Goal: Check status

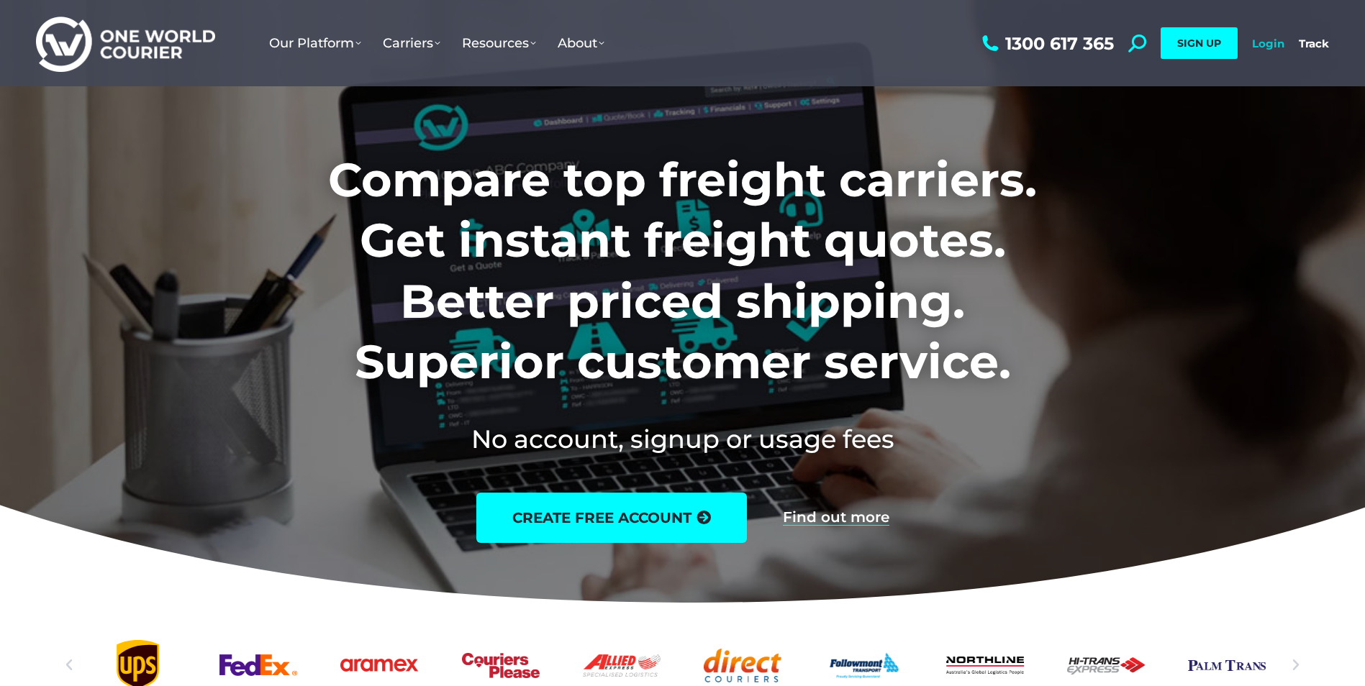
click at [1273, 45] on link "Login" at bounding box center [1268, 44] width 32 height 14
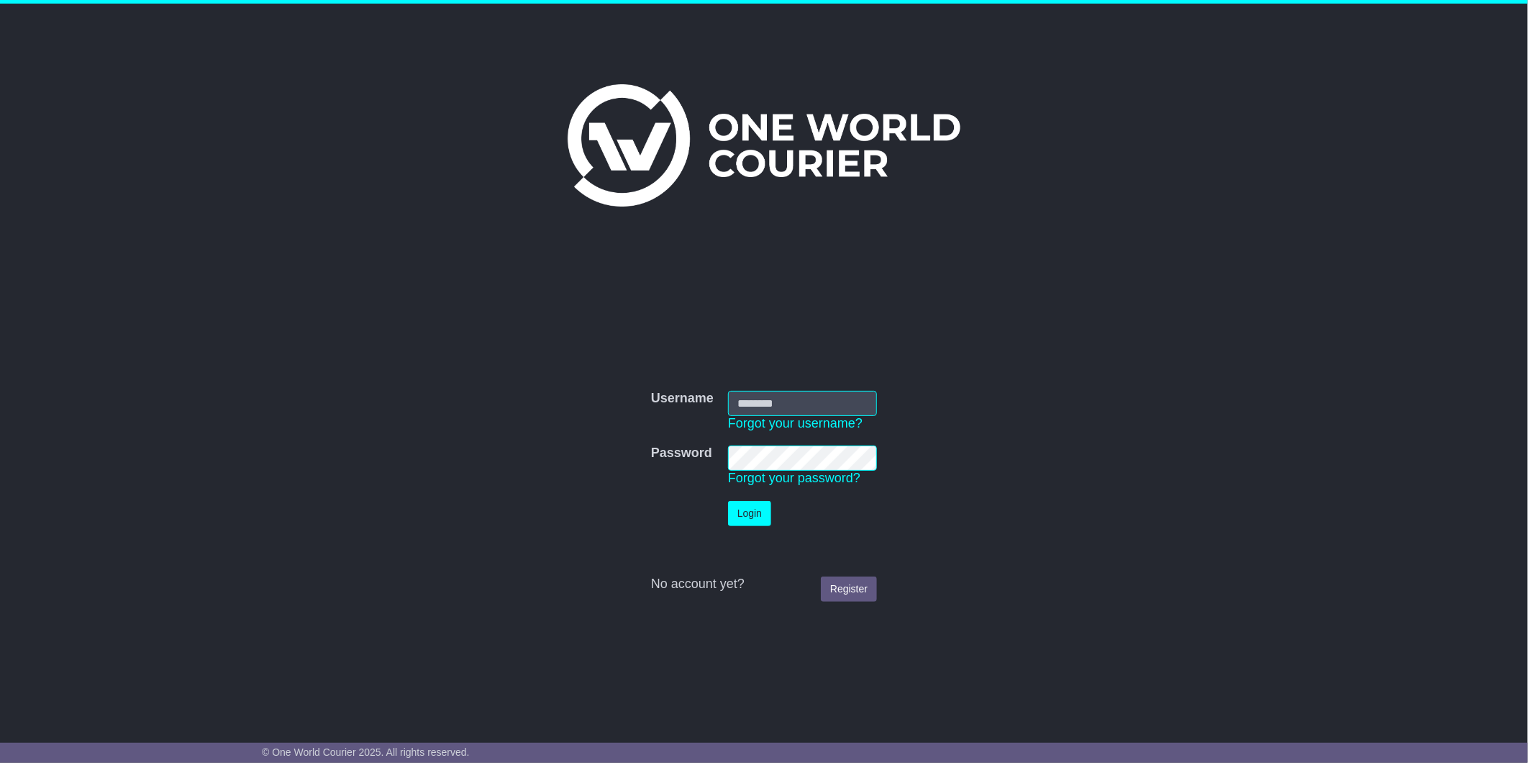
type input "**********"
click at [743, 514] on button "Login" at bounding box center [749, 513] width 43 height 25
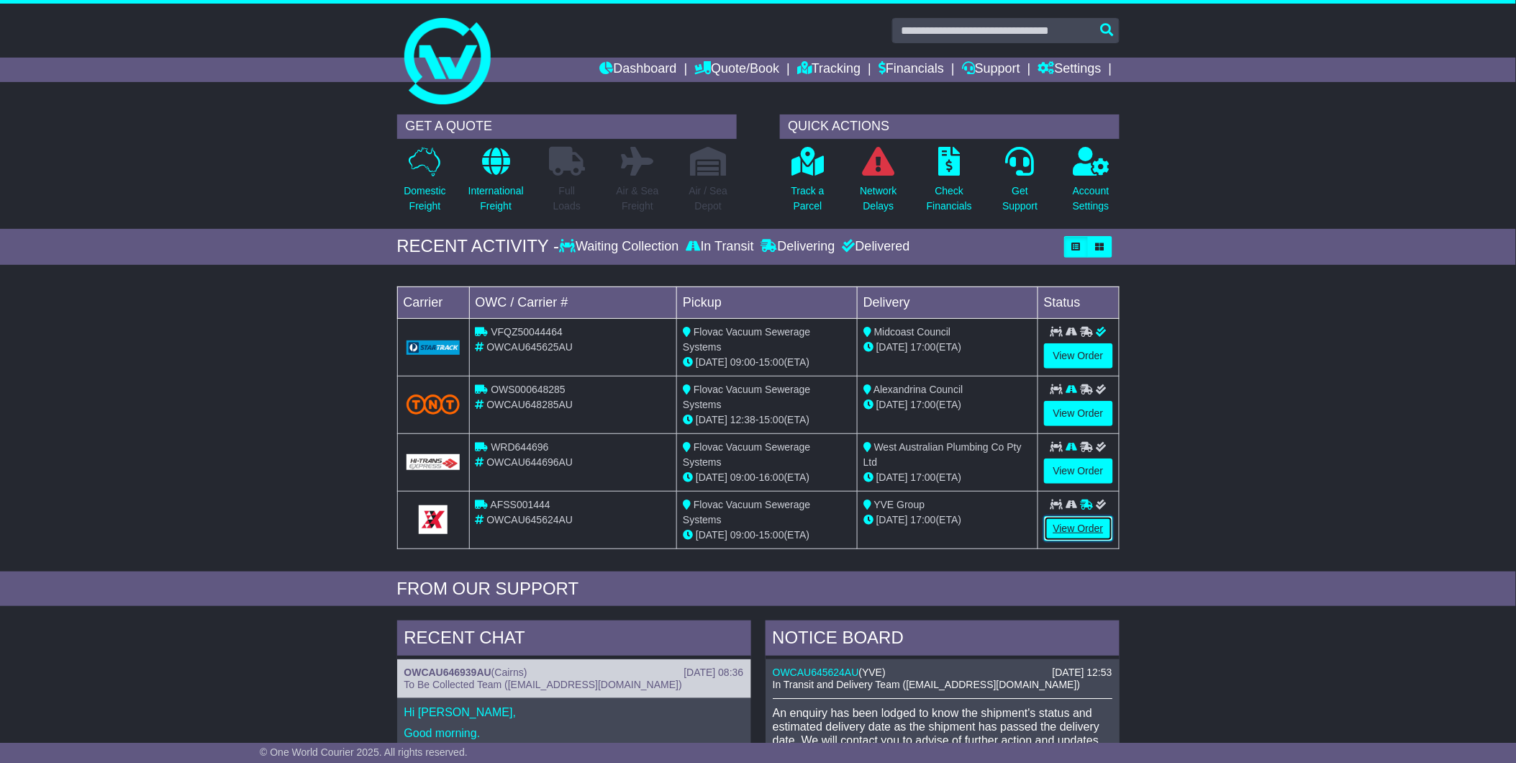
click at [1061, 522] on link "View Order" at bounding box center [1078, 528] width 69 height 25
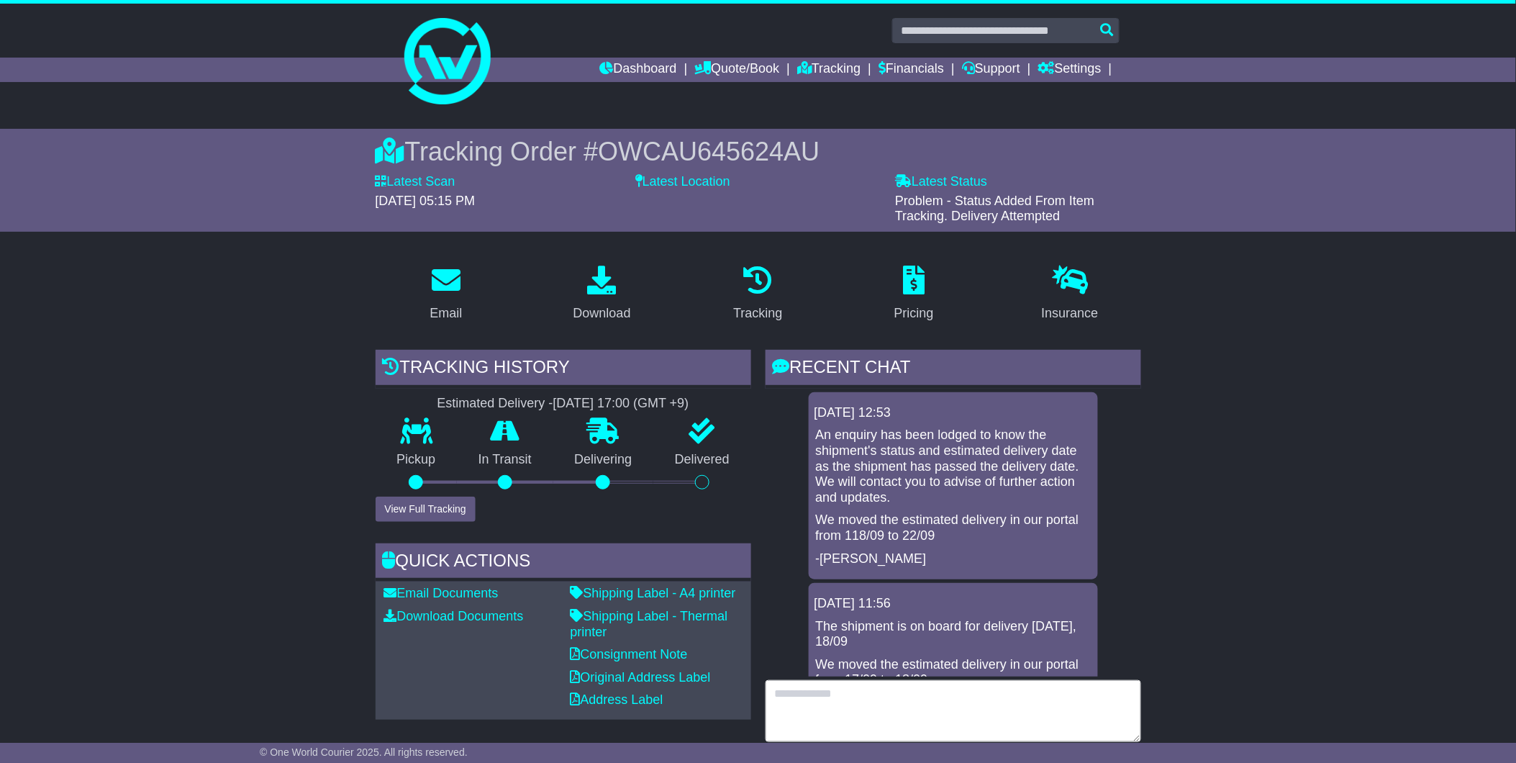
click at [873, 699] on textarea at bounding box center [954, 711] width 376 height 62
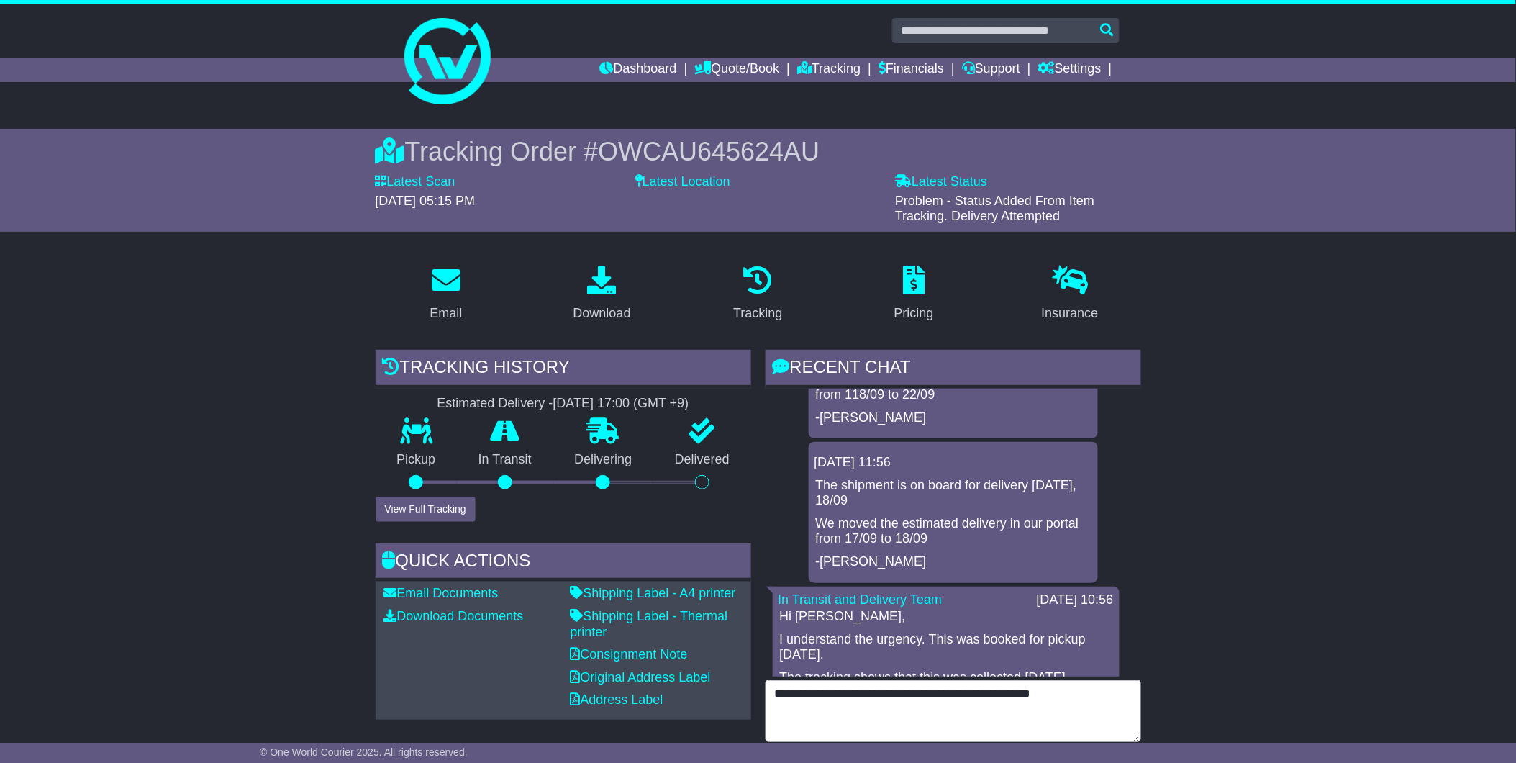
scroll to position [80, 0]
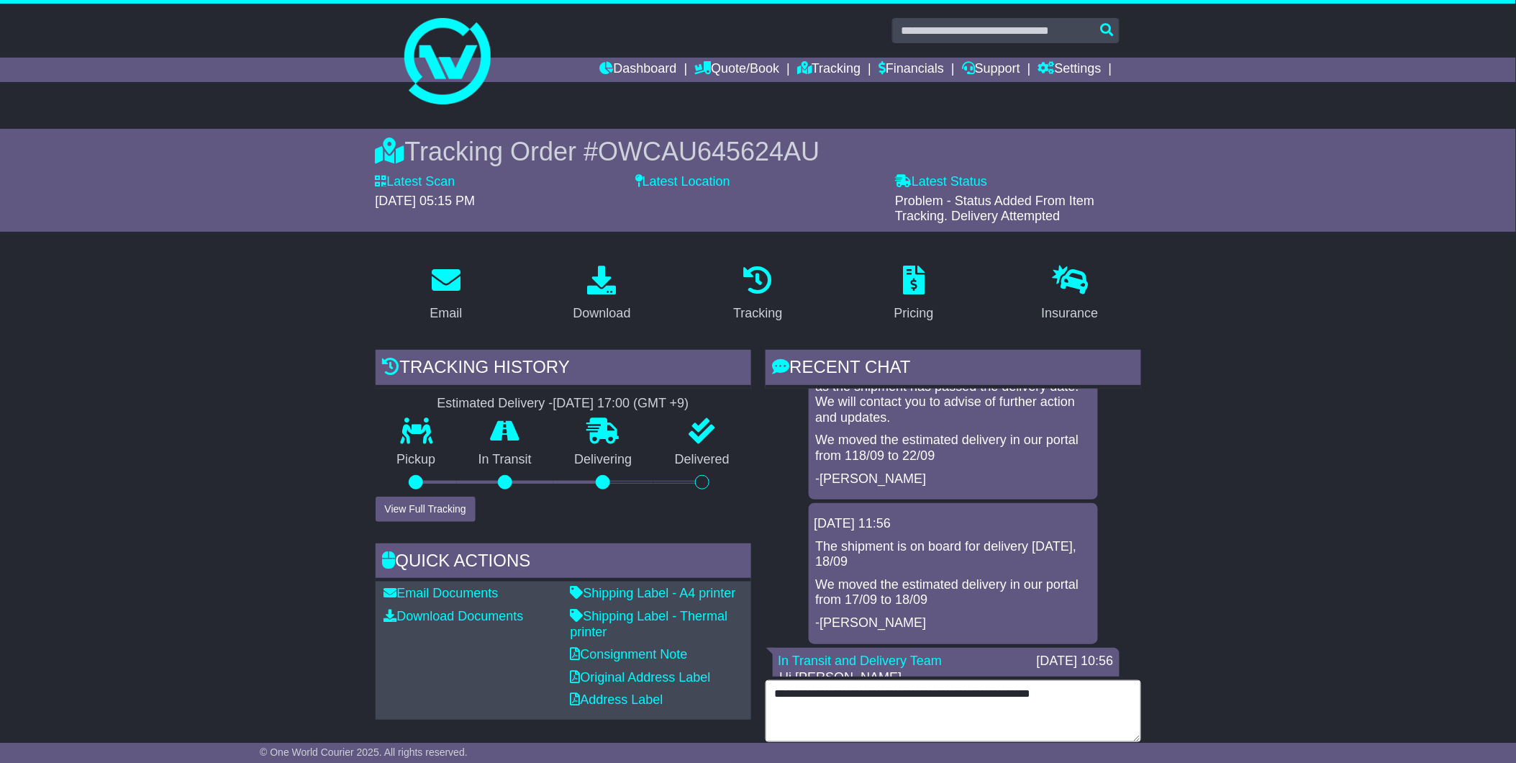
click at [1073, 702] on textarea "**********" at bounding box center [954, 711] width 376 height 62
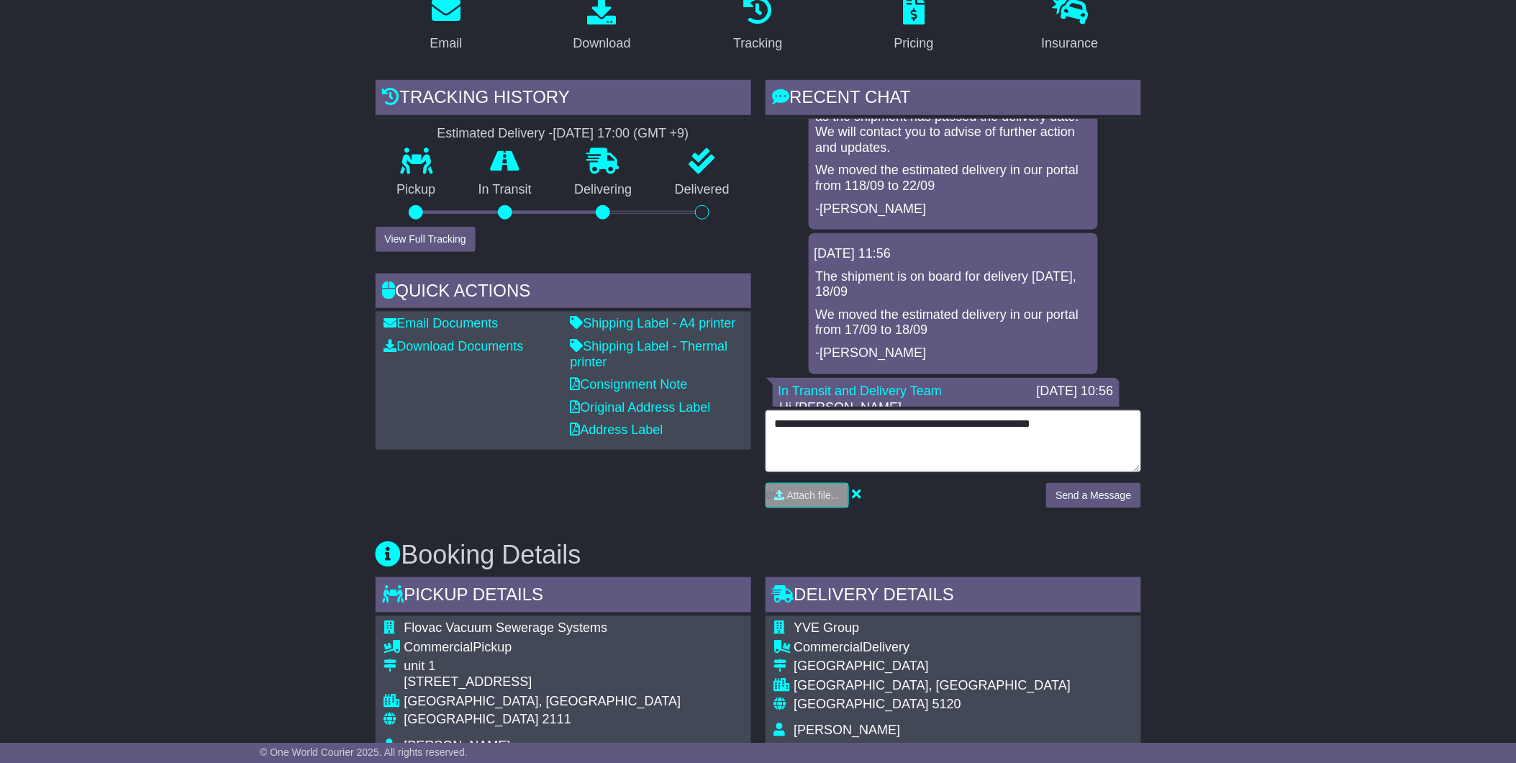
scroll to position [301, 0]
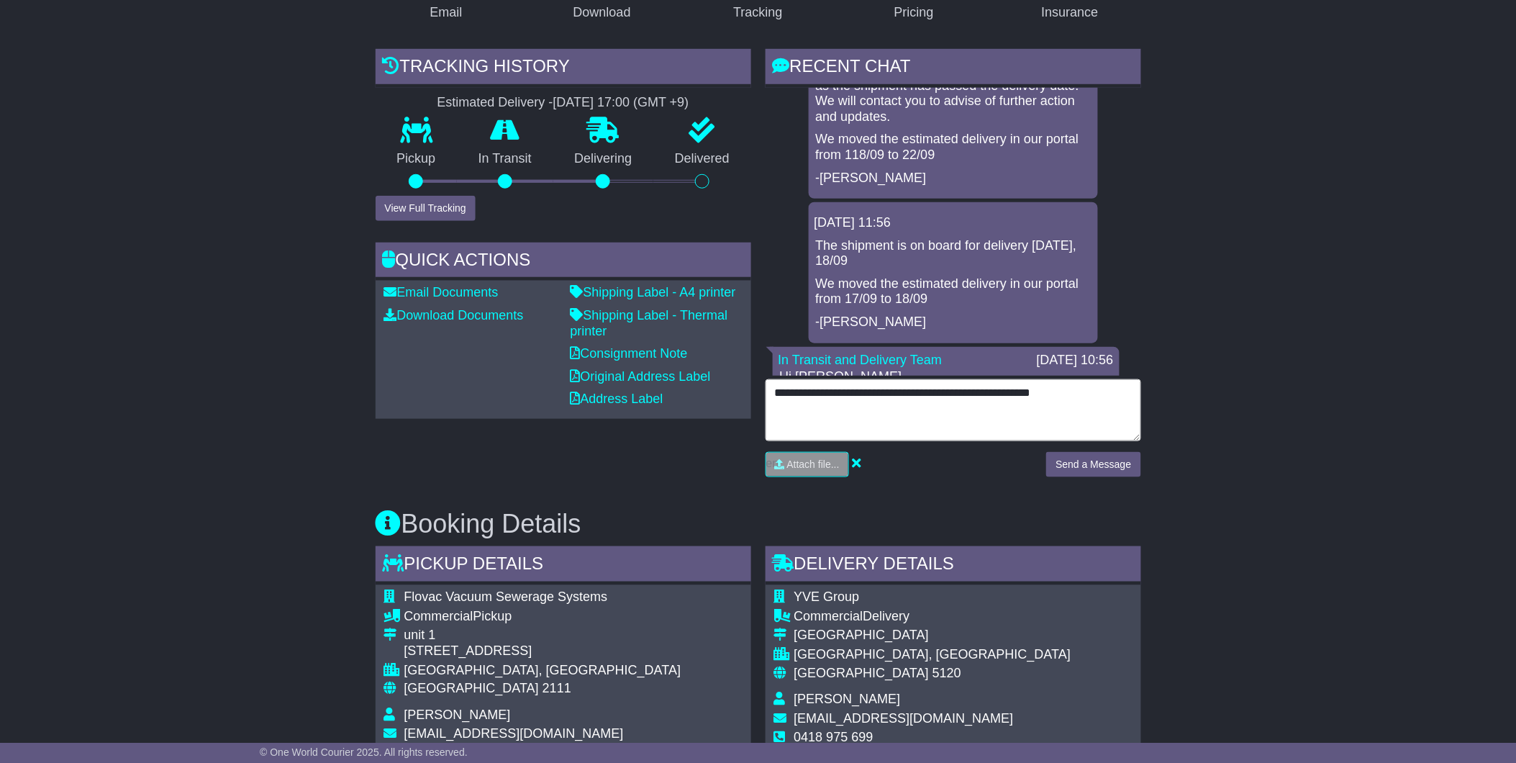
type textarea "**********"
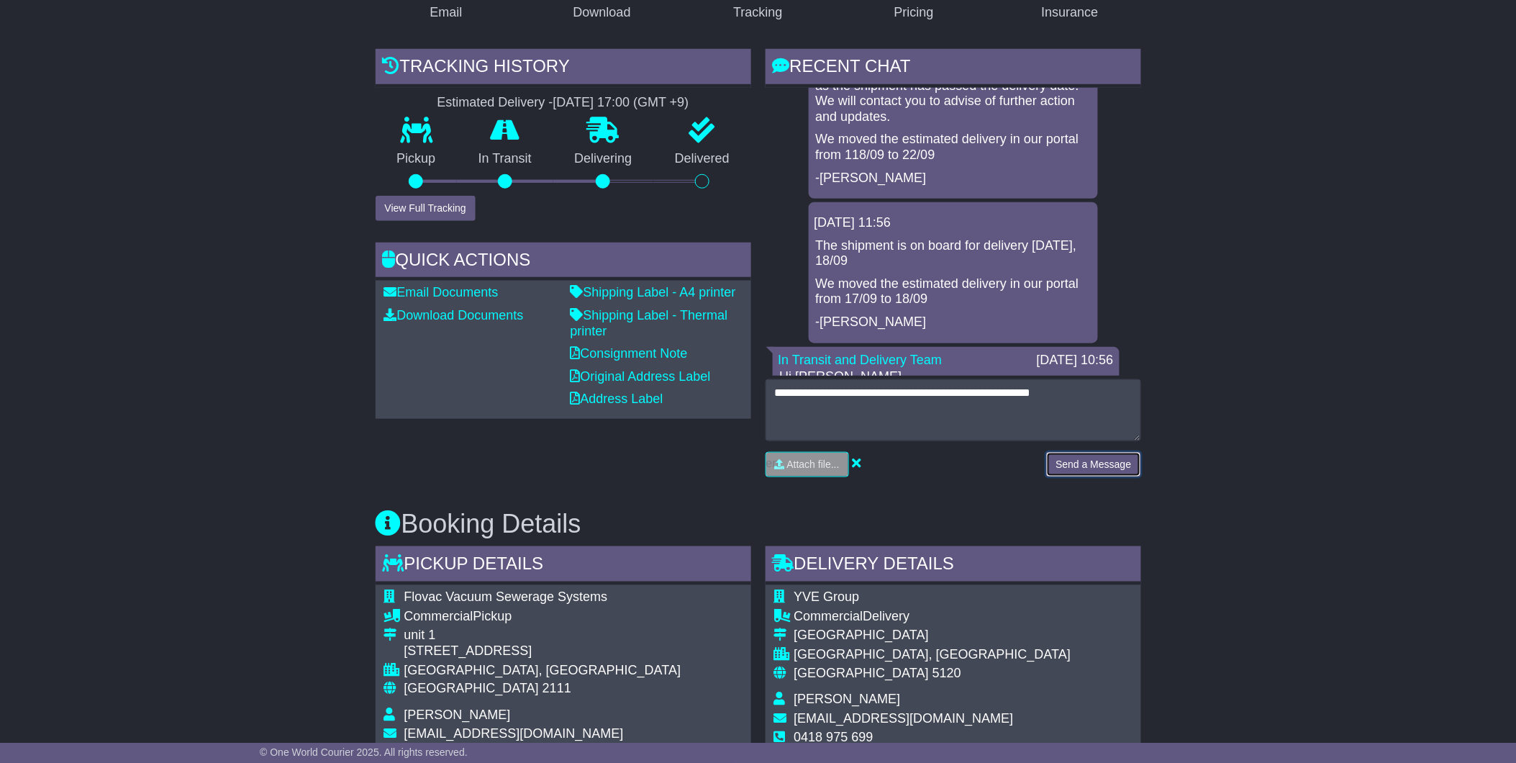
click at [1074, 463] on button "Send a Message" at bounding box center [1093, 464] width 94 height 25
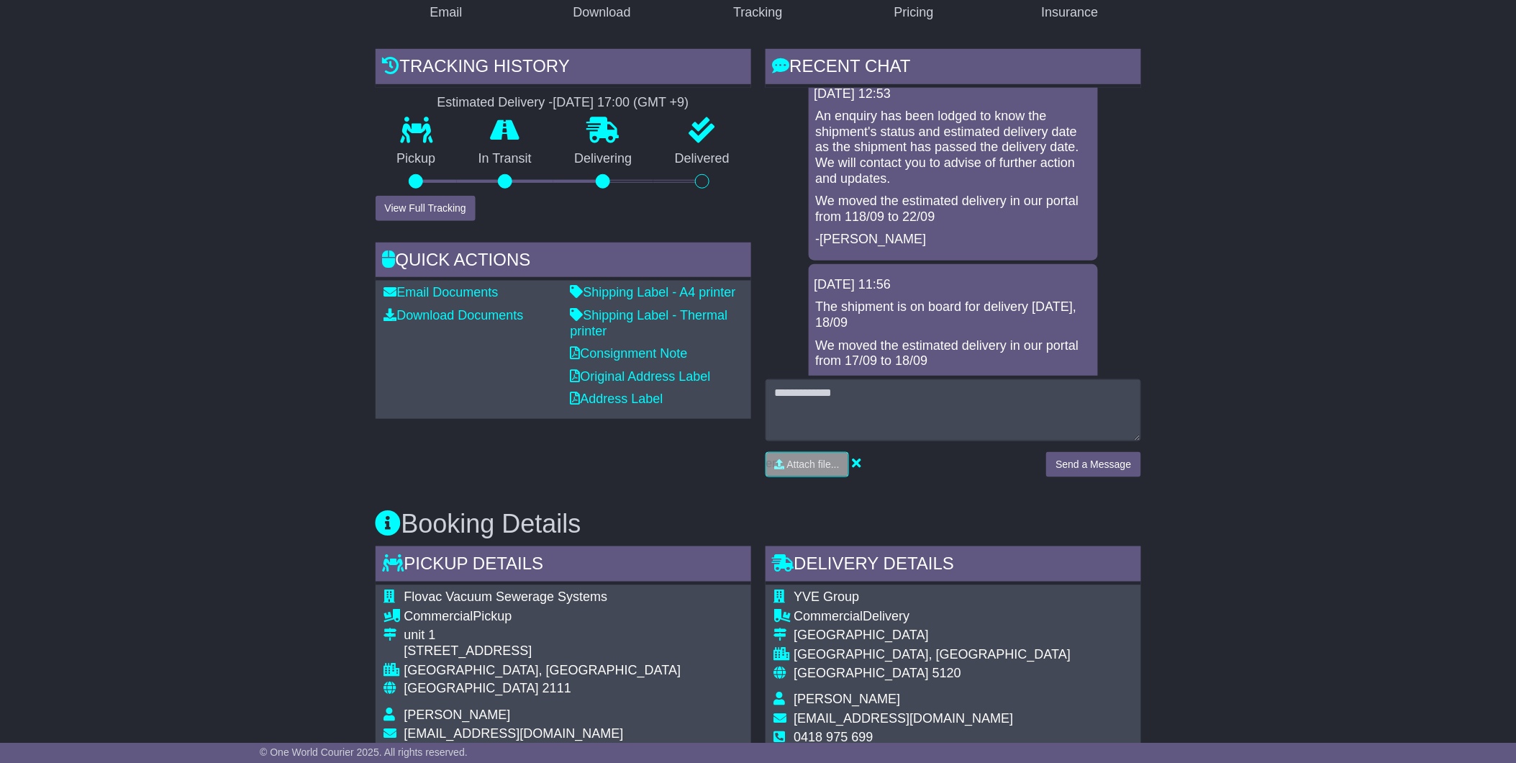
scroll to position [81, 0]
click at [433, 198] on button "View Full Tracking" at bounding box center [426, 208] width 100 height 25
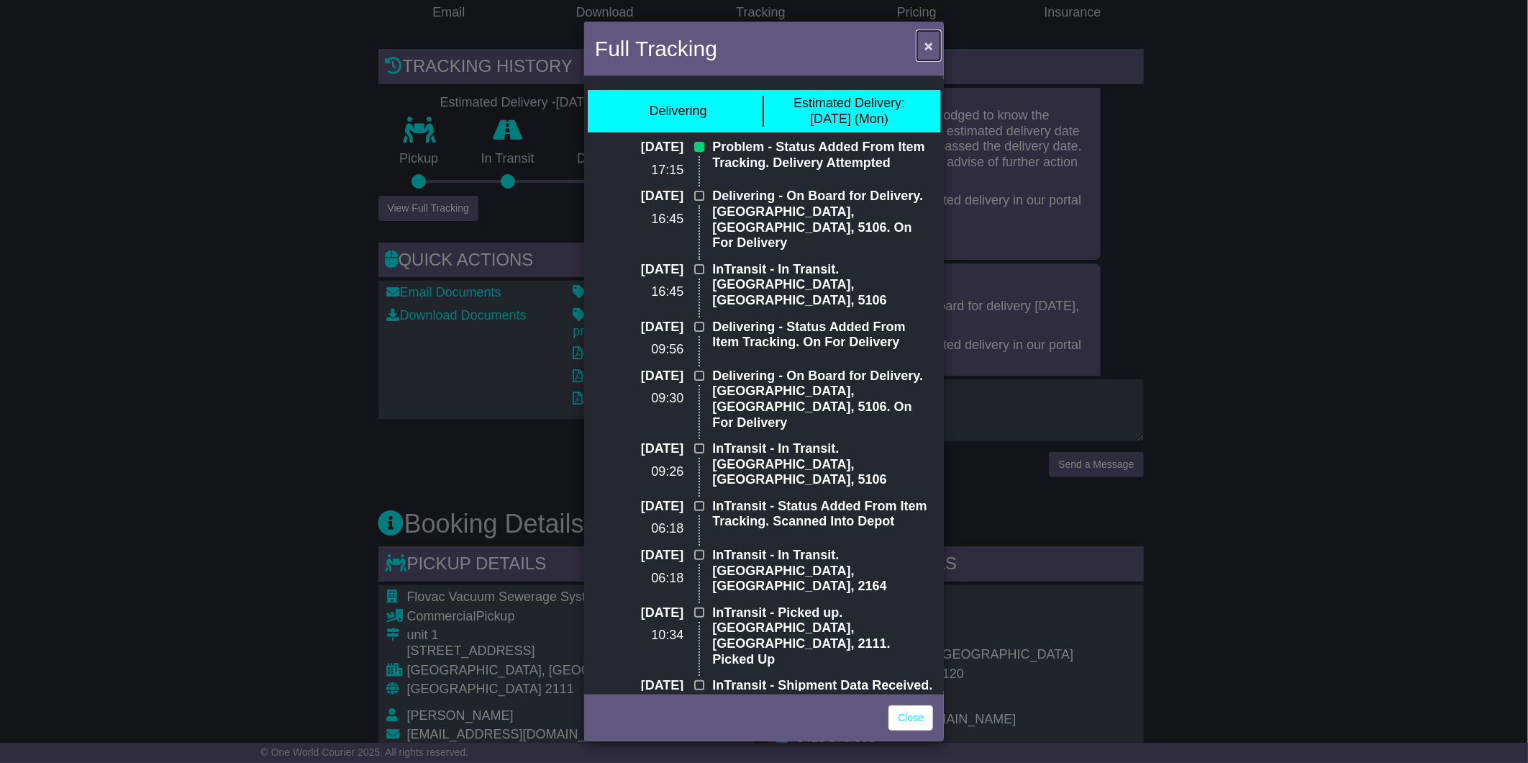
click at [927, 45] on span "×" at bounding box center [929, 45] width 9 height 17
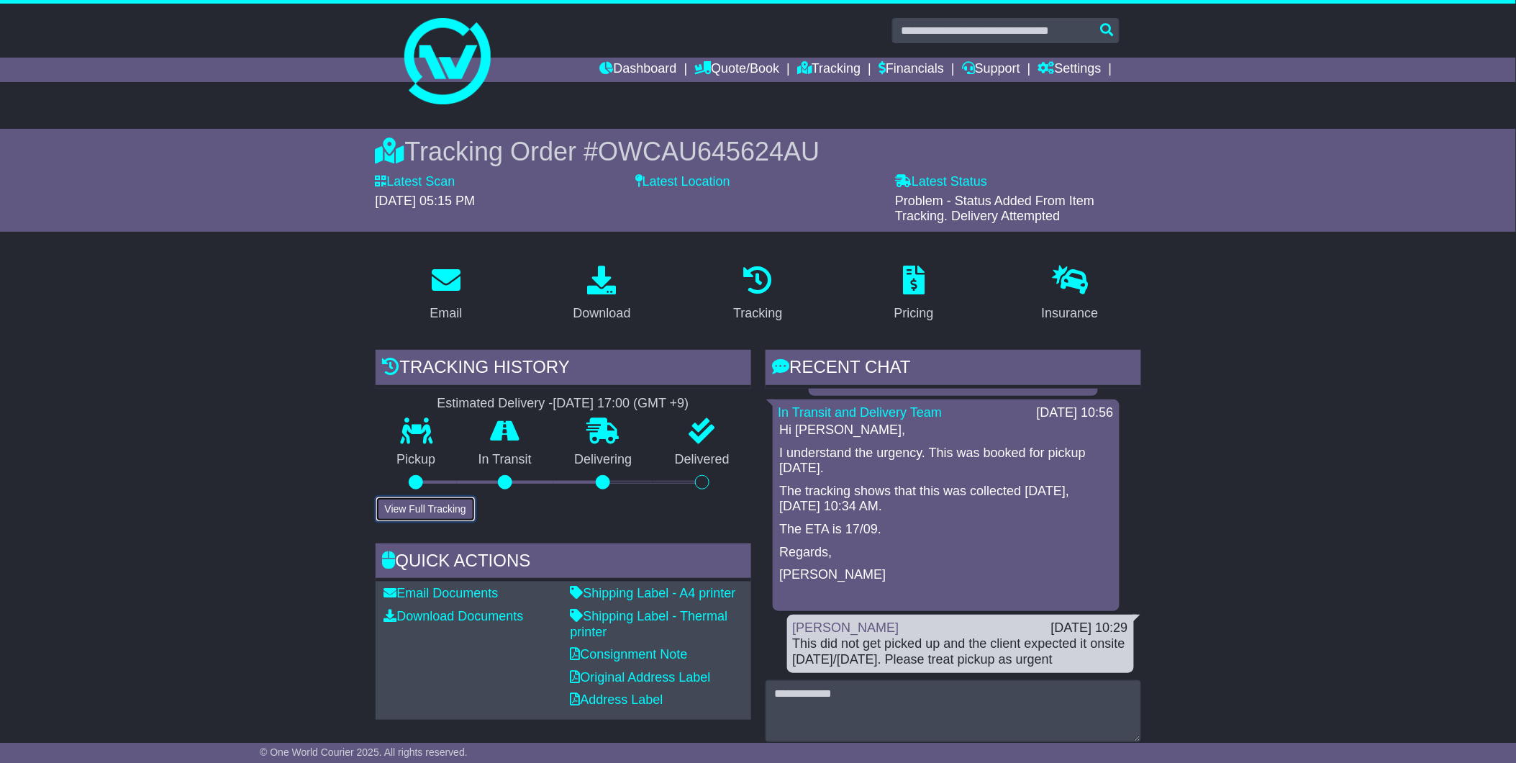
scroll to position [0, 0]
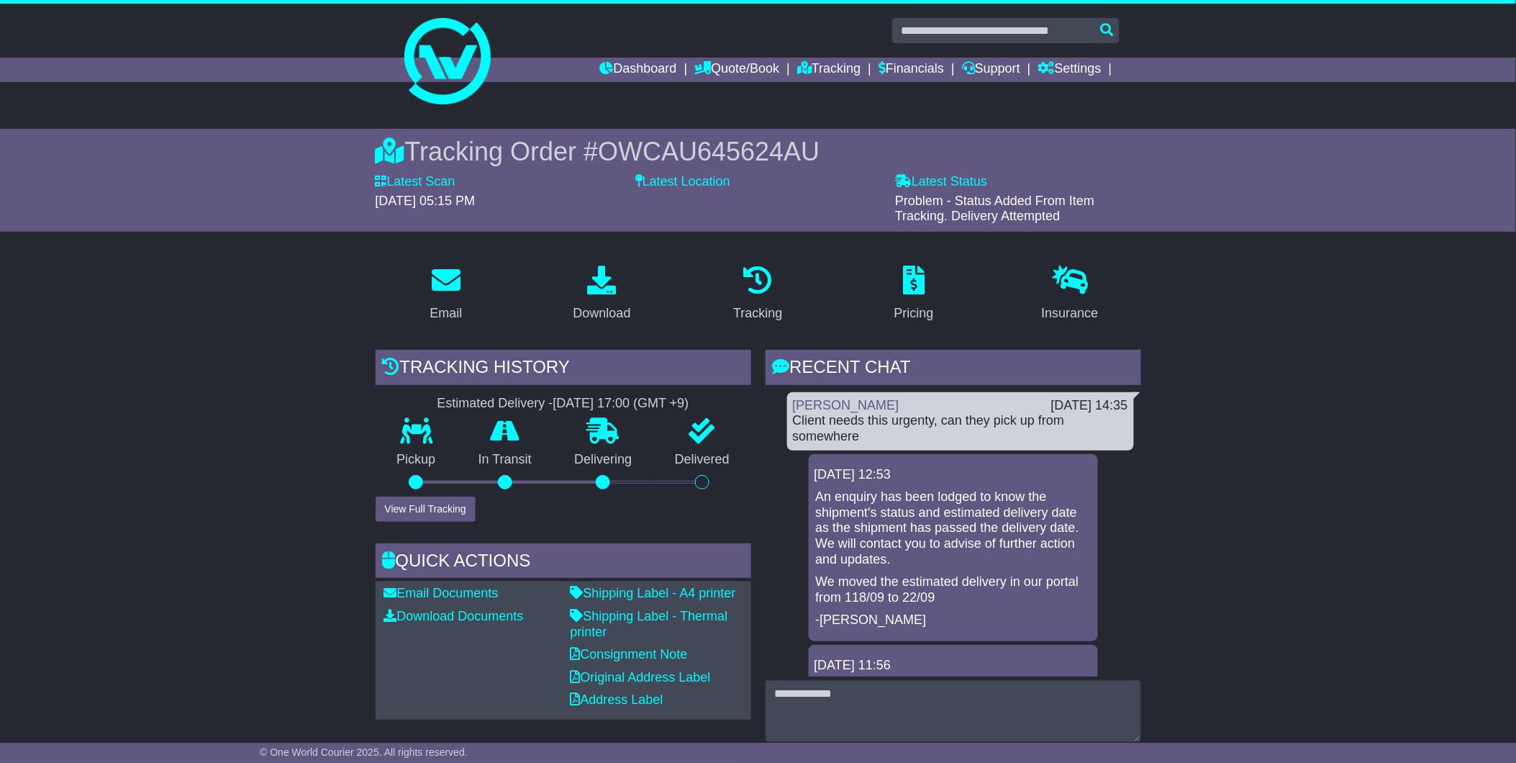
drag, startPoint x: 1140, startPoint y: 463, endPoint x: 1102, endPoint y: 639, distance: 179.7
click at [1102, 652] on div "Loading... No messages Kathy Margaritis 19 Sep 2025 14:35 Client needs this urg…" at bounding box center [954, 533] width 376 height 288
click at [408, 509] on button "View Full Tracking" at bounding box center [426, 508] width 100 height 25
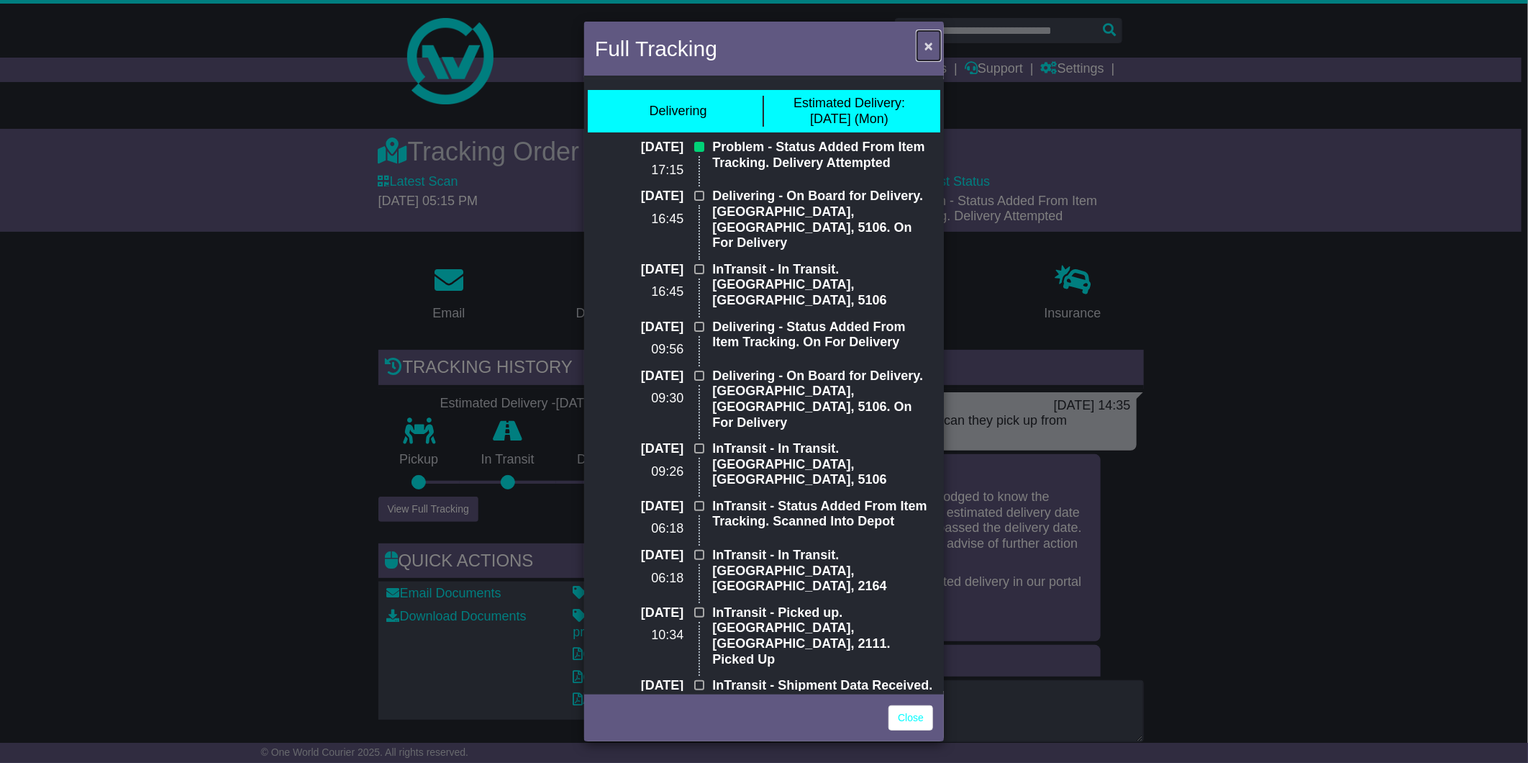
click at [928, 45] on span "×" at bounding box center [929, 45] width 9 height 17
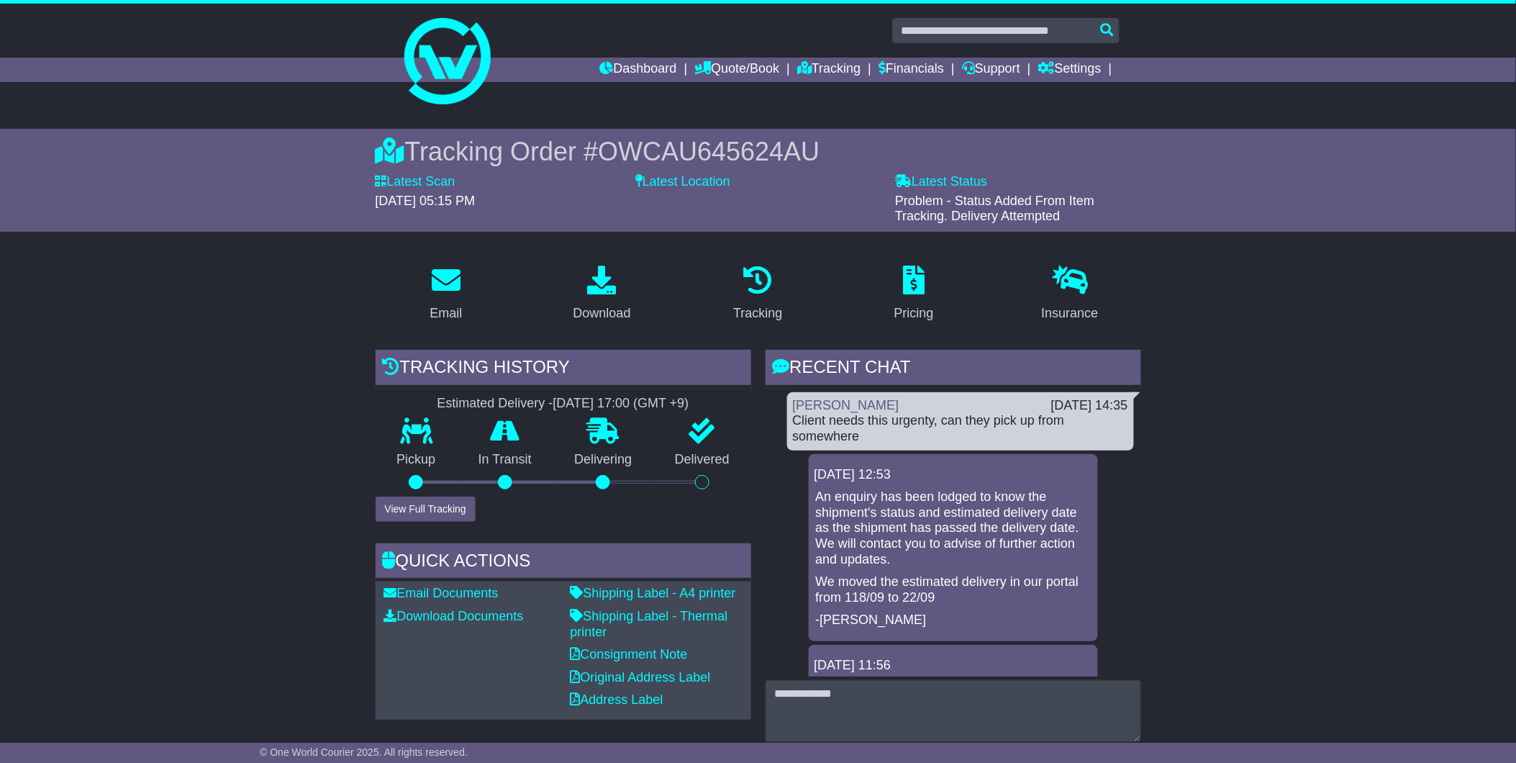
click at [943, 410] on div "[PERSON_NAME]" at bounding box center [915, 406] width 258 height 16
